Goal: Task Accomplishment & Management: Manage account settings

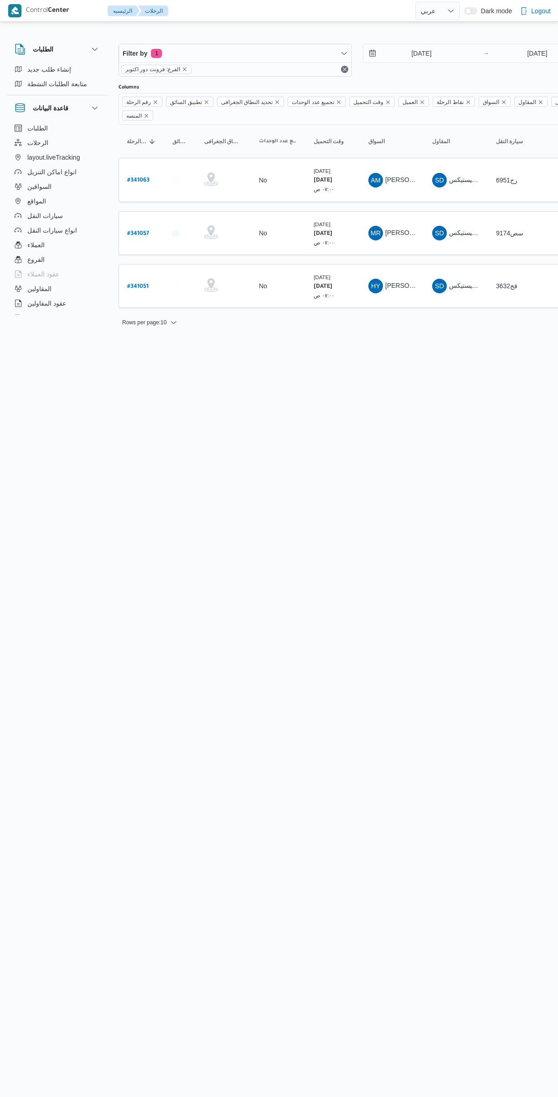
select select "ar"
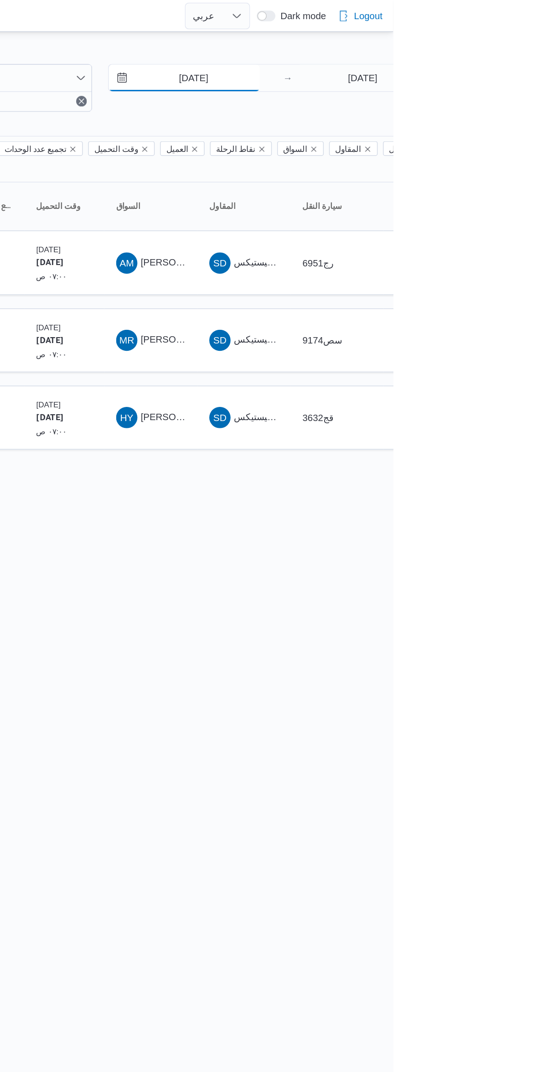
click at [408, 52] on input "[DATE]" at bounding box center [416, 53] width 104 height 18
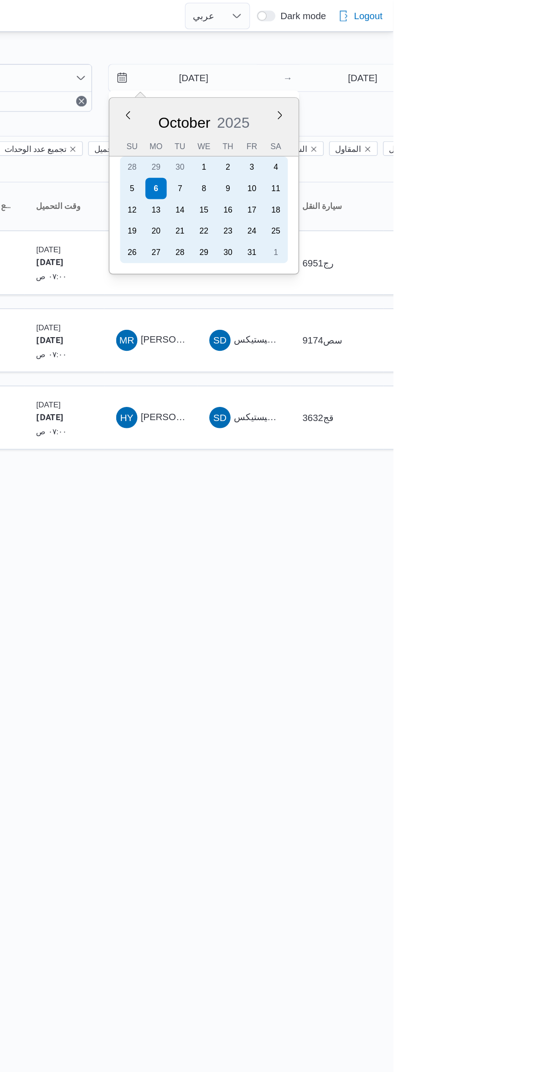
click at [381, 130] on div "5" at bounding box center [379, 129] width 15 height 15
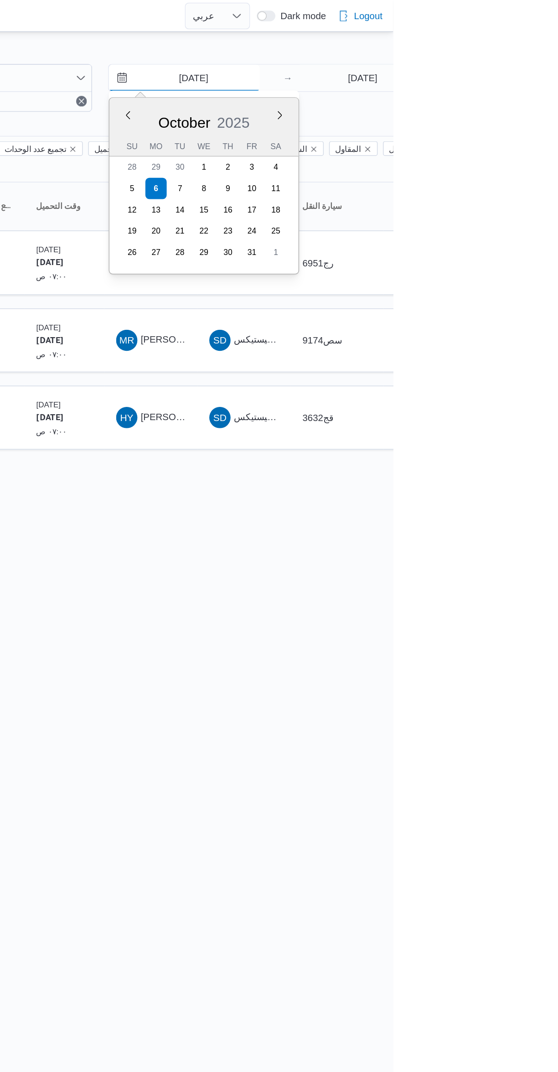
type input "[DATE]"
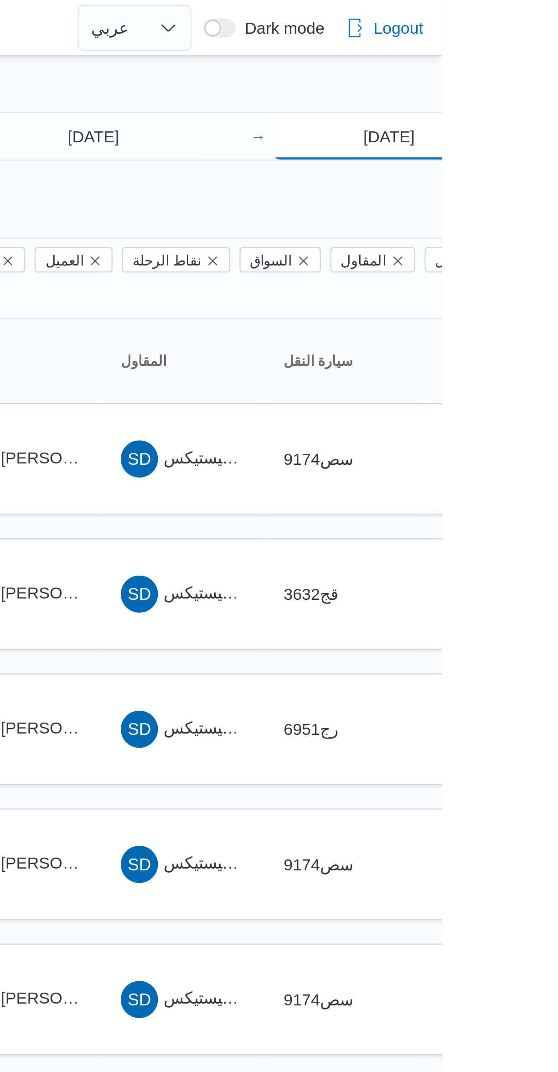
click at [529, 51] on input "[DATE]" at bounding box center [537, 53] width 91 height 18
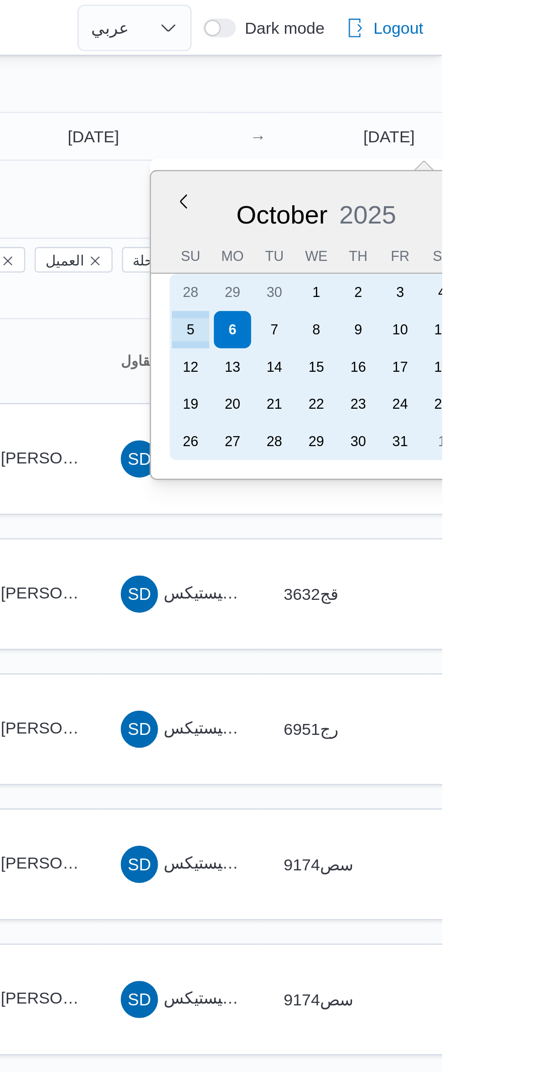
click at [460, 130] on div "5" at bounding box center [460, 129] width 15 height 15
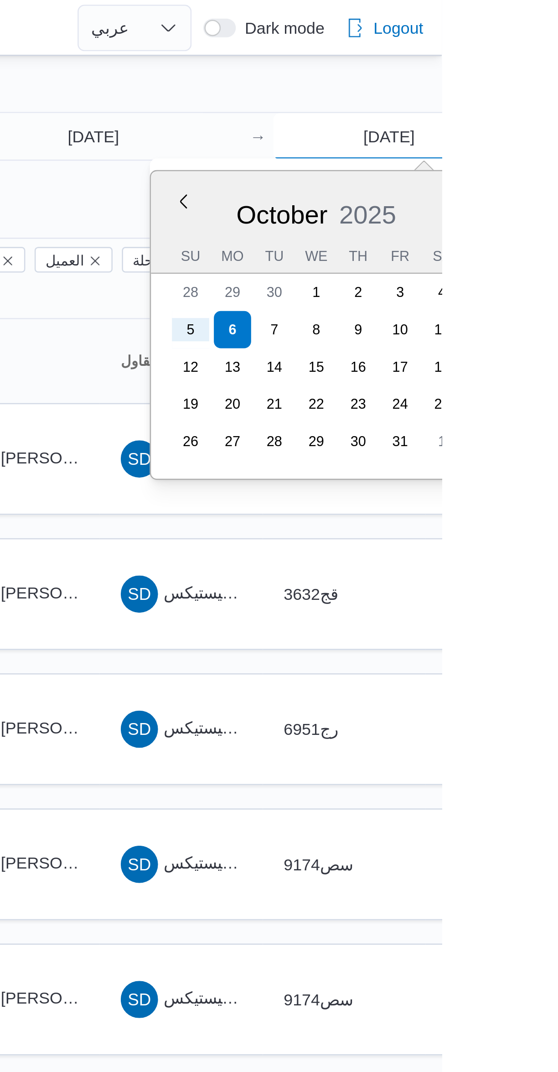
type input "[DATE]"
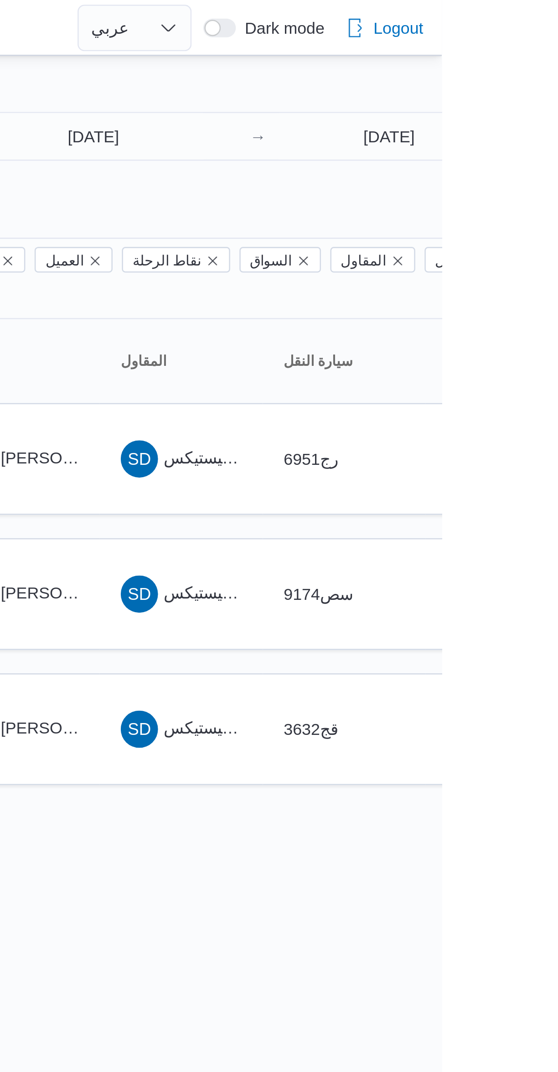
click at [485, 341] on html "Control Center الرئيسيه الرحلات English عربي Dark mode Logout الطلبات إنشاء طلب…" at bounding box center [279, 536] width 558 height 1072
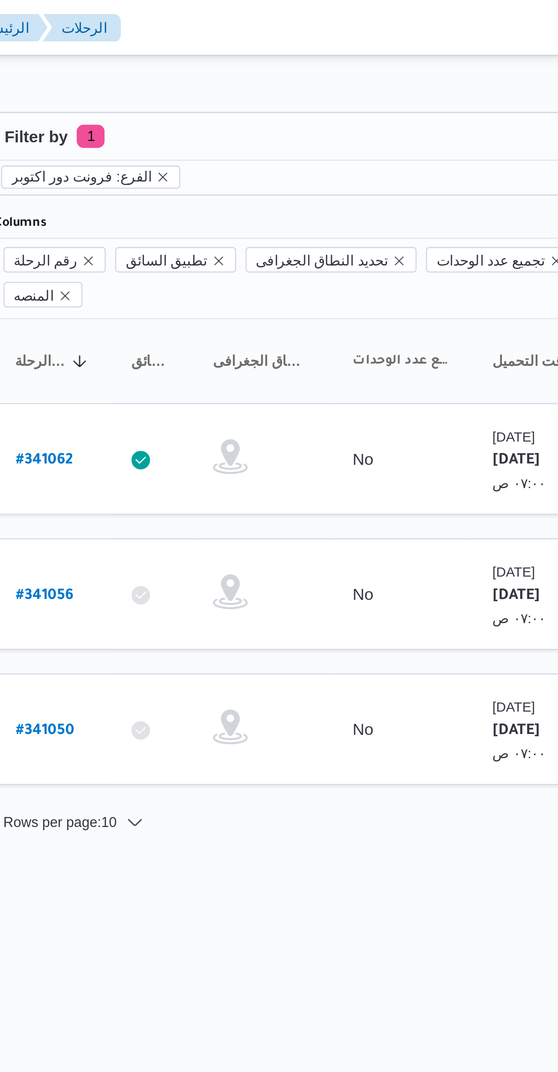
click at [144, 177] on b "# 341062" at bounding box center [138, 180] width 22 height 6
select select "ar"
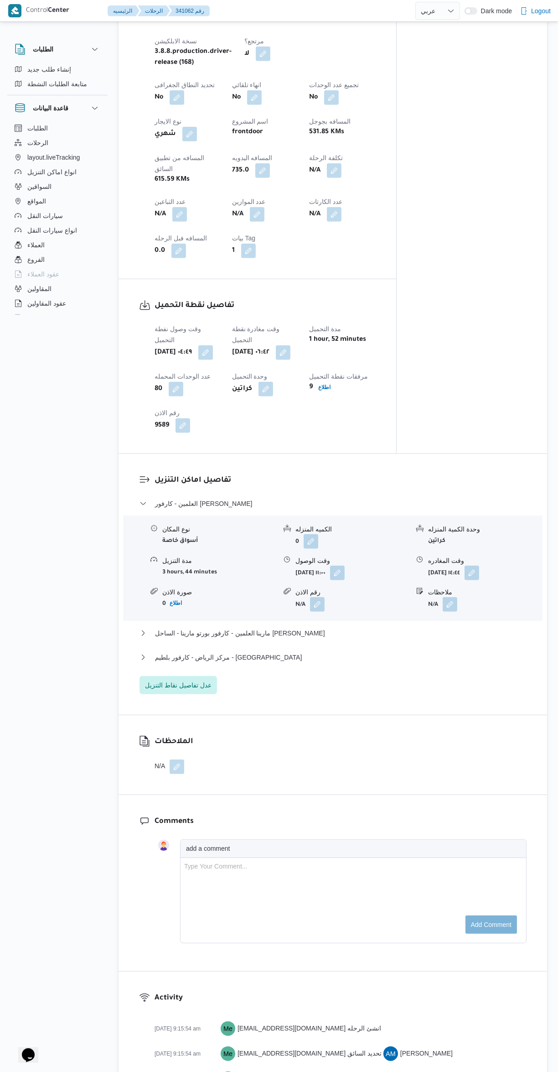
scroll to position [511, 0]
click at [171, 759] on button "button" at bounding box center [177, 766] width 15 height 15
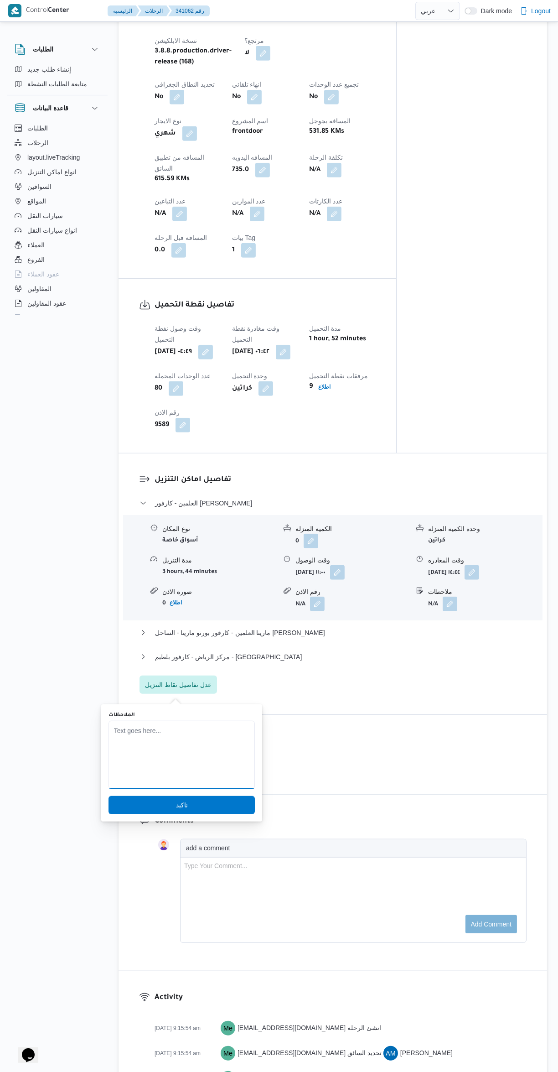
click at [184, 758] on textarea "الملاحظات" at bounding box center [182, 755] width 146 height 68
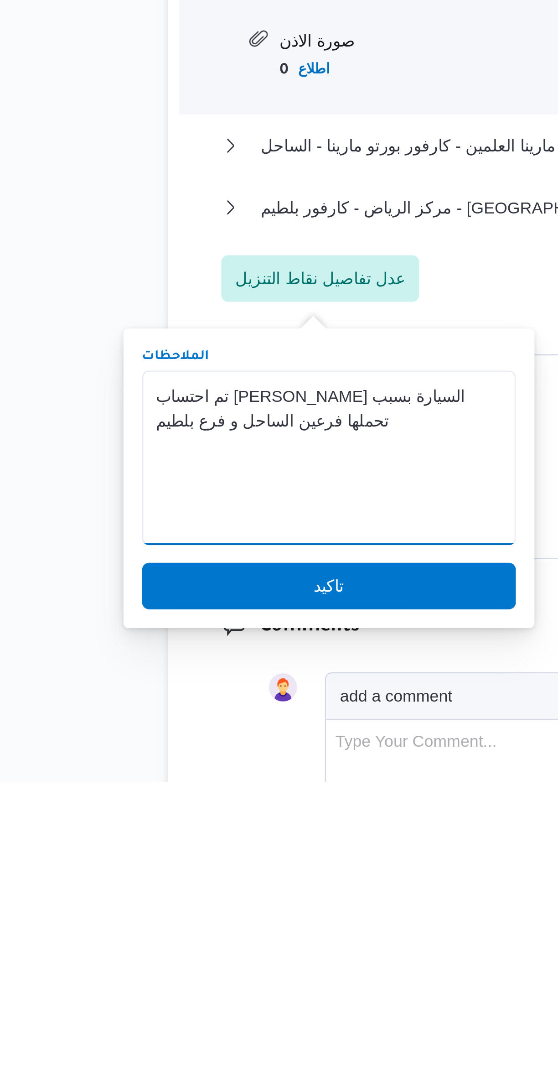
scroll to position [321, 0]
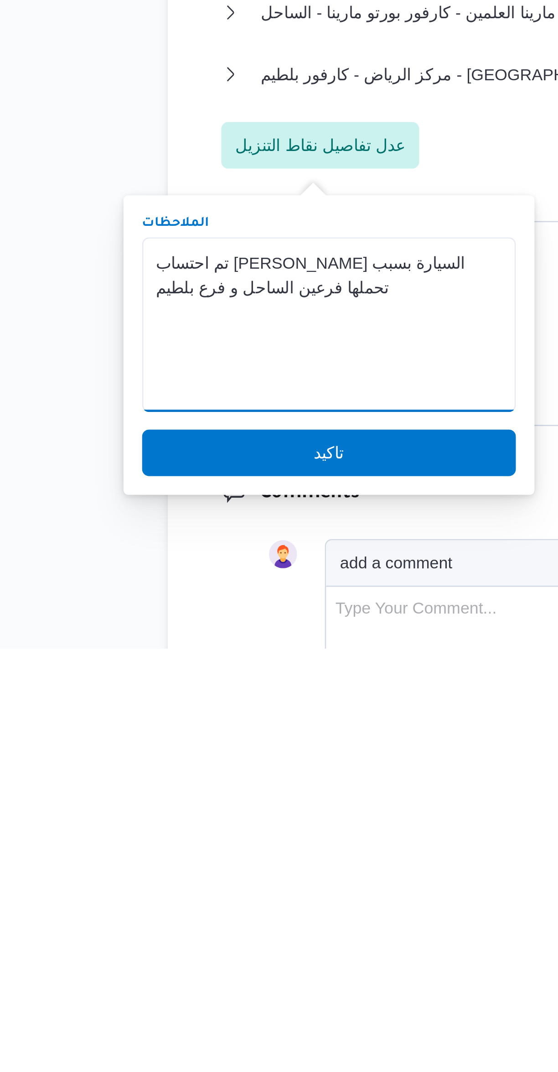
type textarea "تم احتساب [PERSON_NAME] السيارة بسبب تحملها فرعين الساحل و فرع بلطيم"
click at [213, 998] on span "تاكيد" at bounding box center [182, 995] width 146 height 18
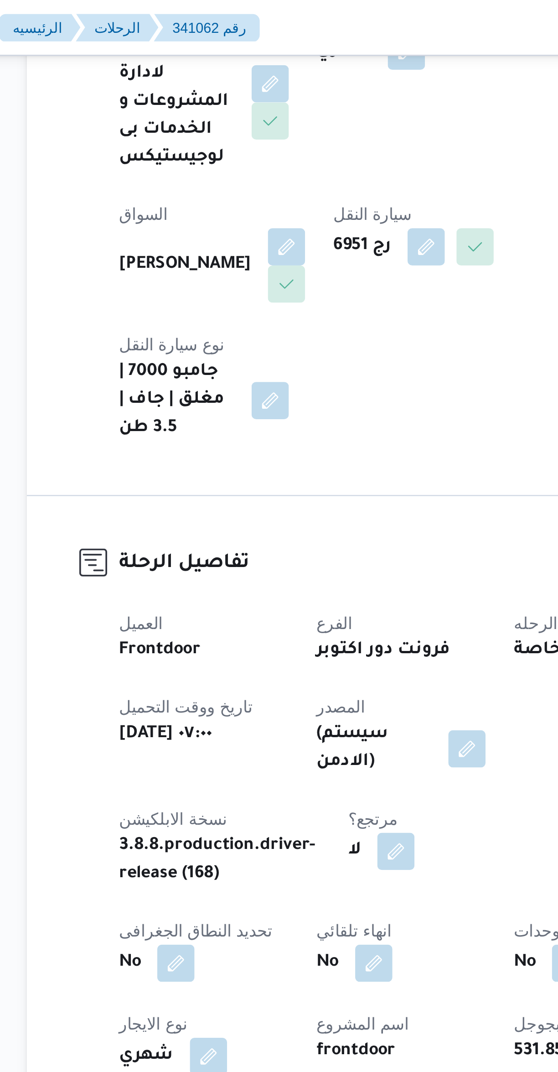
scroll to position [0, 0]
